Goal: Check status

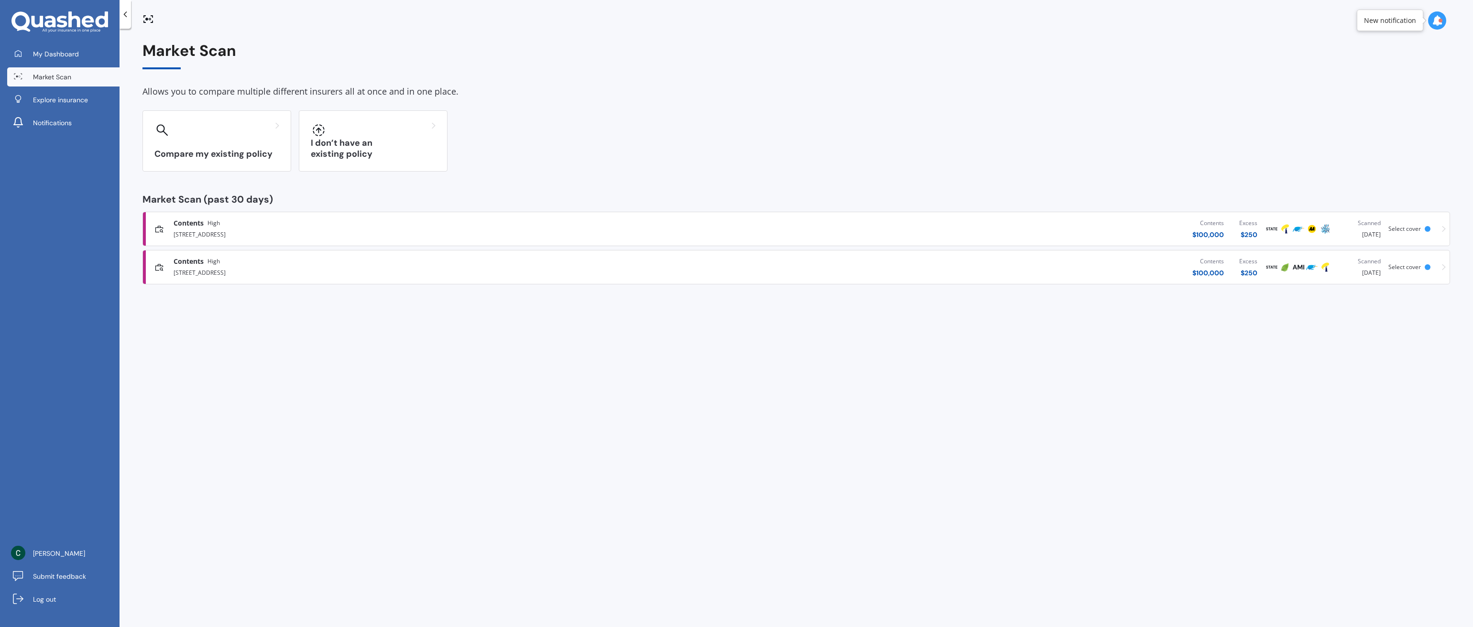
click at [531, 266] on div "[STREET_ADDRESS]" at bounding box center [442, 271] width 536 height 11
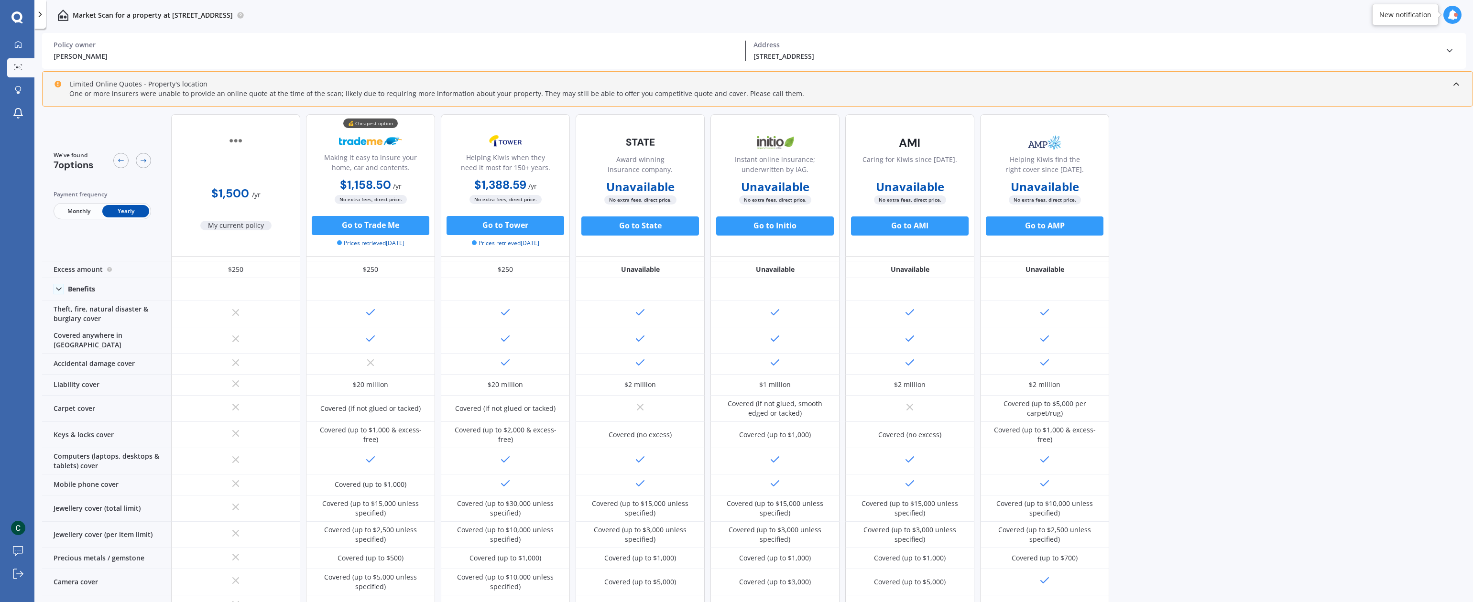
scroll to position [26, 0]
